Goal: Navigation & Orientation: Find specific page/section

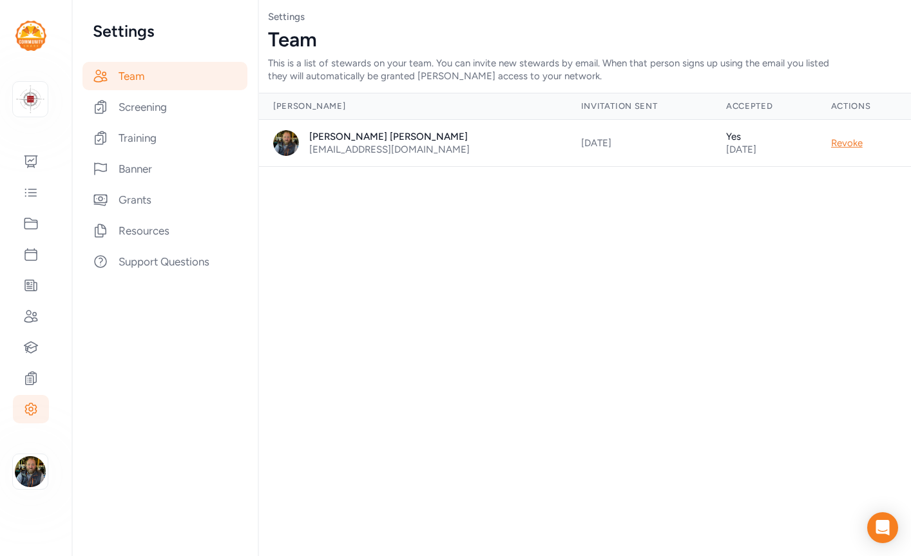
click at [28, 36] on img at bounding box center [30, 36] width 31 height 30
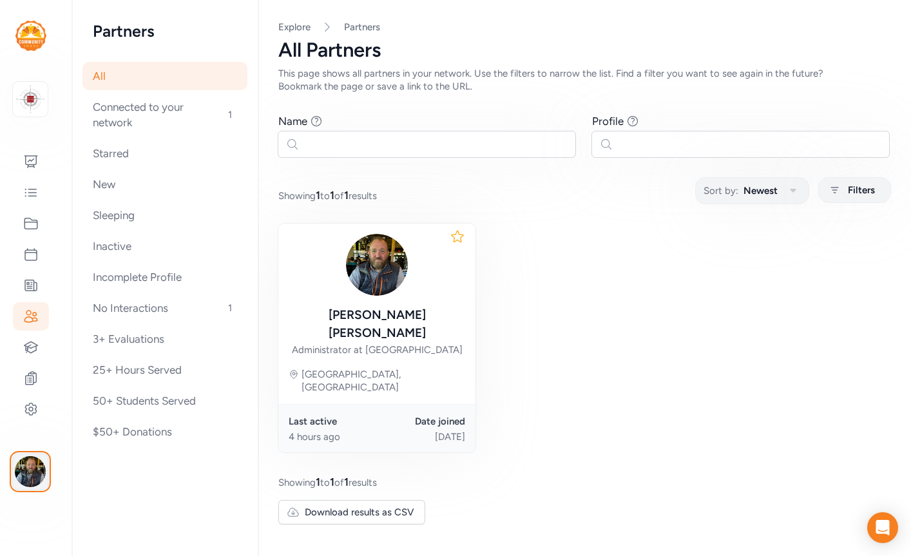
click at [39, 466] on img "button" at bounding box center [30, 471] width 31 height 31
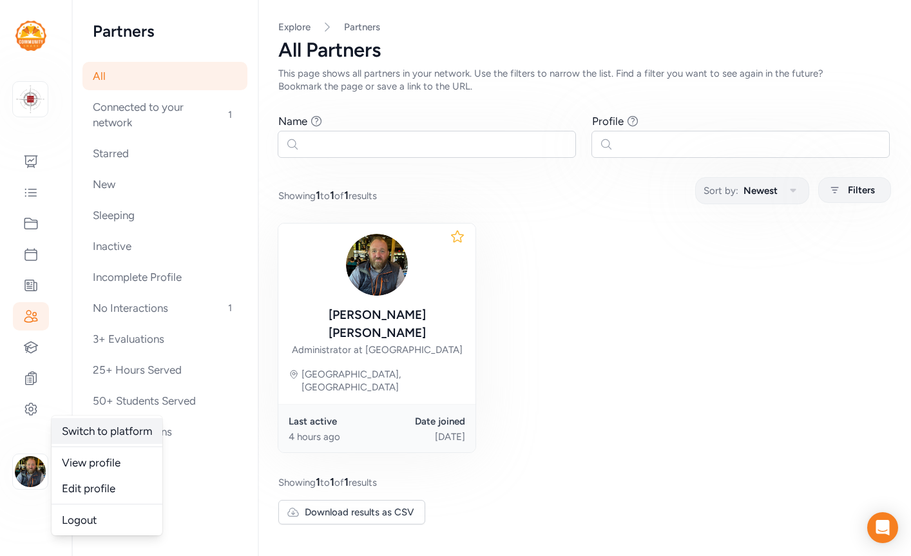
click at [90, 440] on link "Switch to platform" at bounding box center [107, 431] width 111 height 26
